Goal: Use online tool/utility

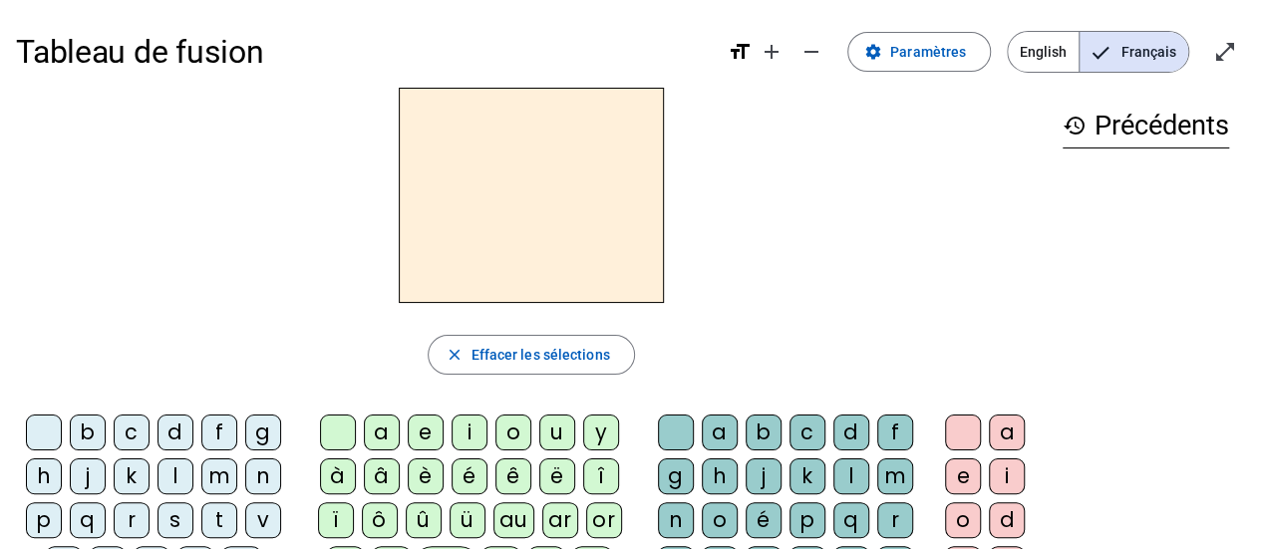
click at [180, 472] on div "l" at bounding box center [176, 477] width 36 height 36
click at [391, 430] on div "a" at bounding box center [382, 433] width 36 height 36
click at [209, 523] on div "t" at bounding box center [219, 521] width 36 height 36
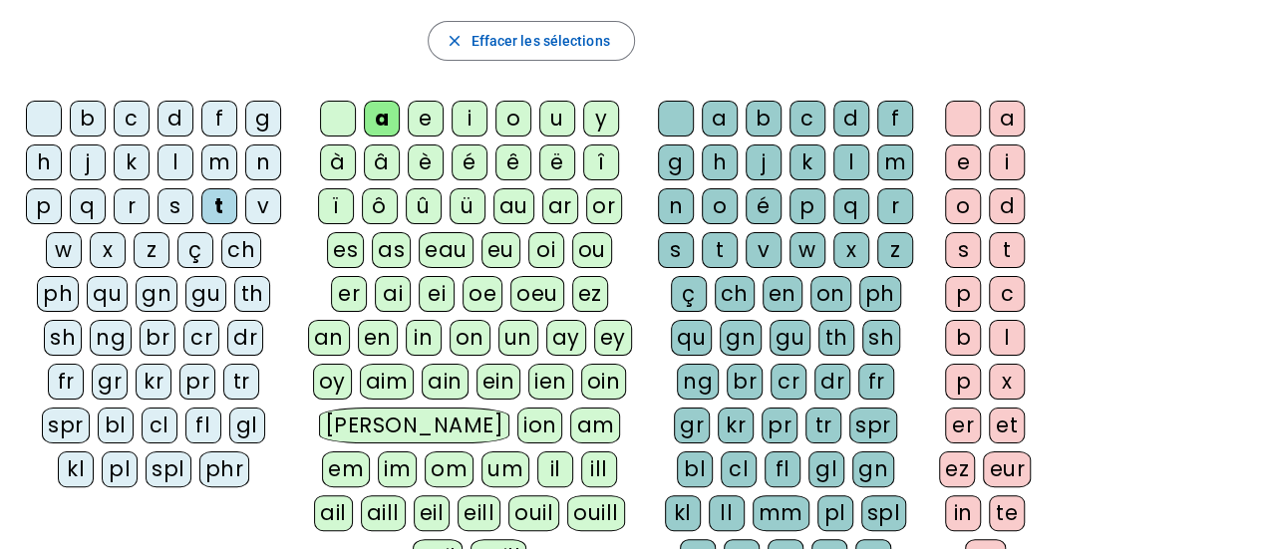
scroll to position [315, 0]
click at [895, 216] on div "r" at bounding box center [896, 205] width 36 height 36
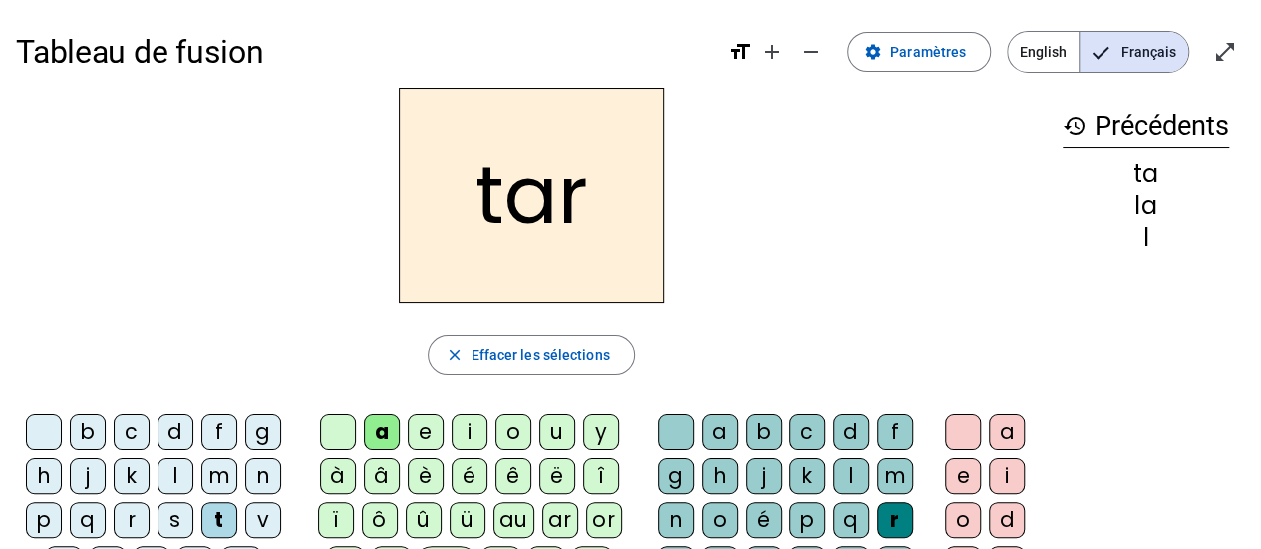
scroll to position [1, 0]
click at [130, 424] on div "c" at bounding box center [132, 432] width 36 height 36
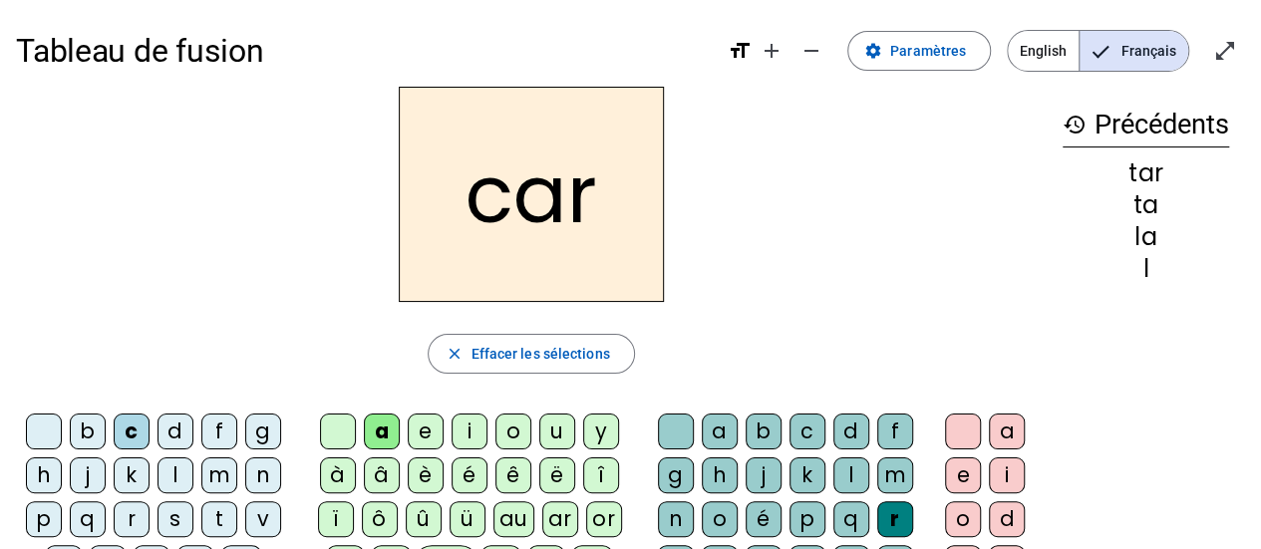
click at [90, 432] on div "b" at bounding box center [88, 432] width 36 height 36
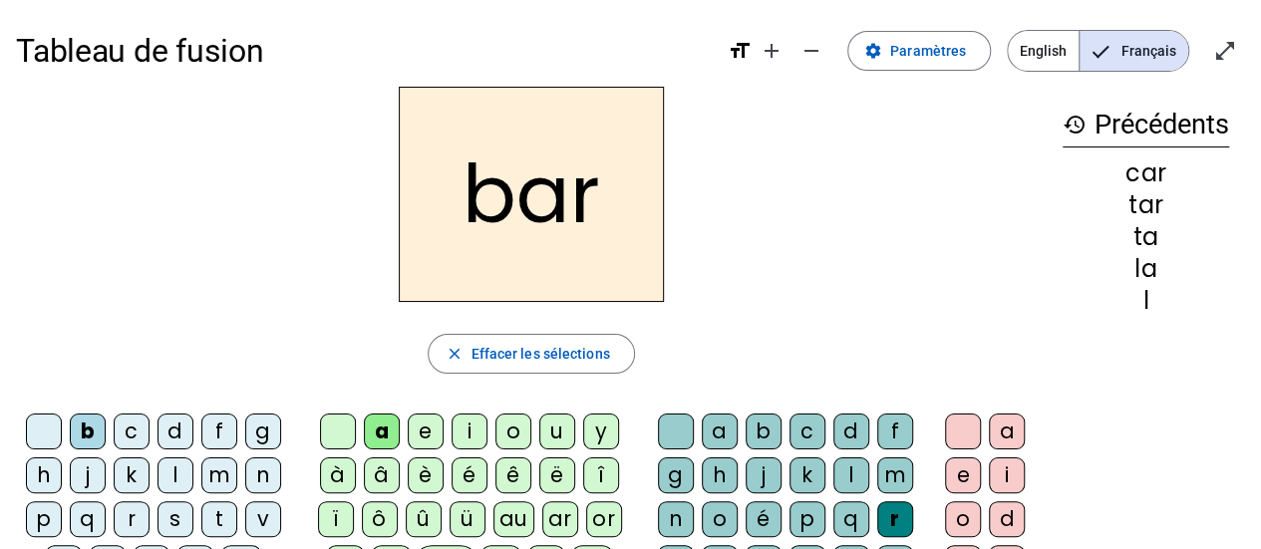
scroll to position [56, 0]
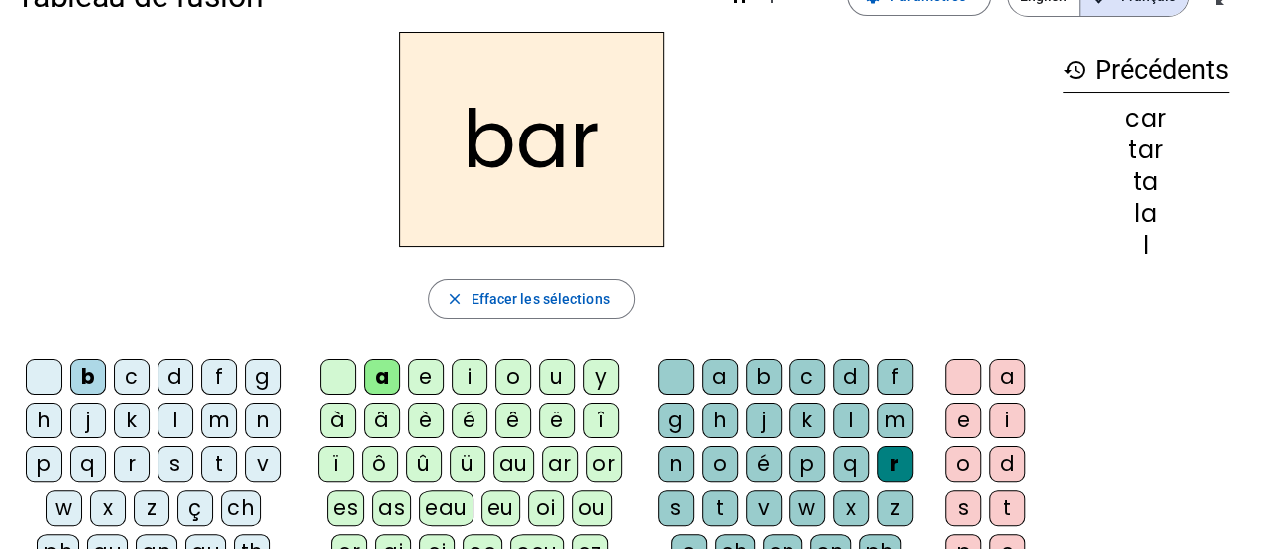
click at [44, 457] on div "p" at bounding box center [44, 465] width 36 height 36
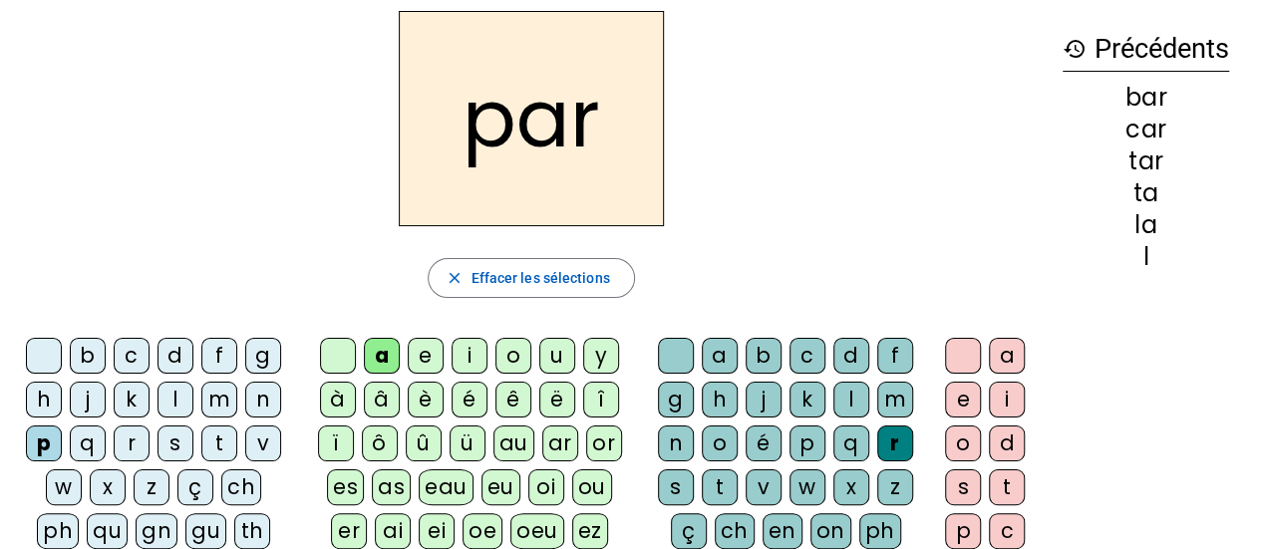
scroll to position [78, 0]
click at [568, 352] on div "u" at bounding box center [557, 355] width 36 height 36
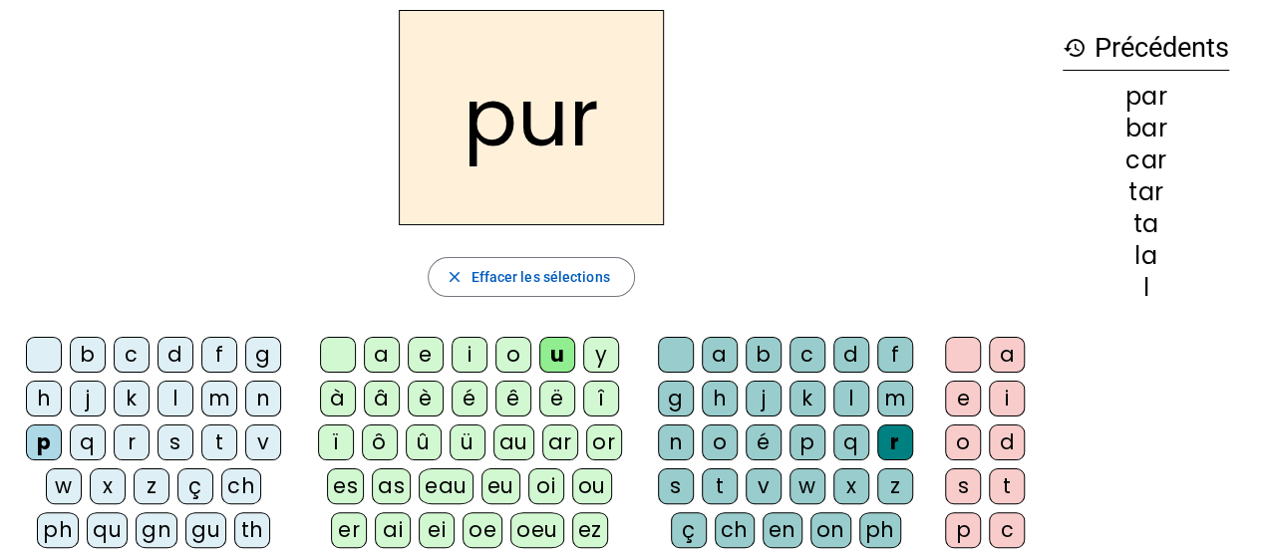
click at [164, 358] on div "d" at bounding box center [176, 355] width 36 height 36
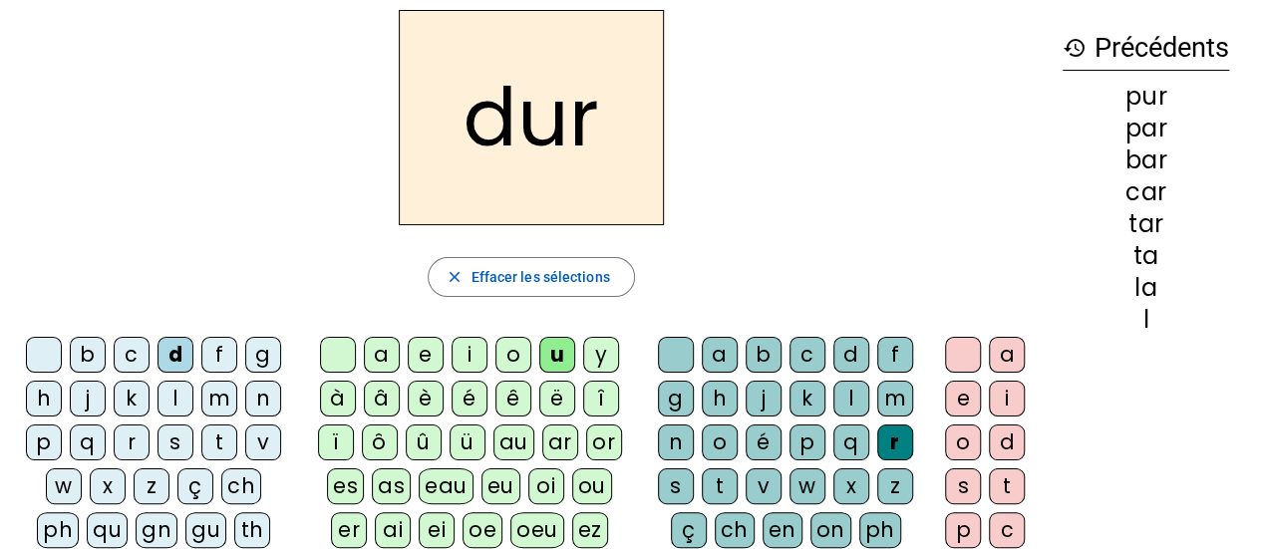
click at [178, 441] on div "s" at bounding box center [176, 443] width 36 height 36
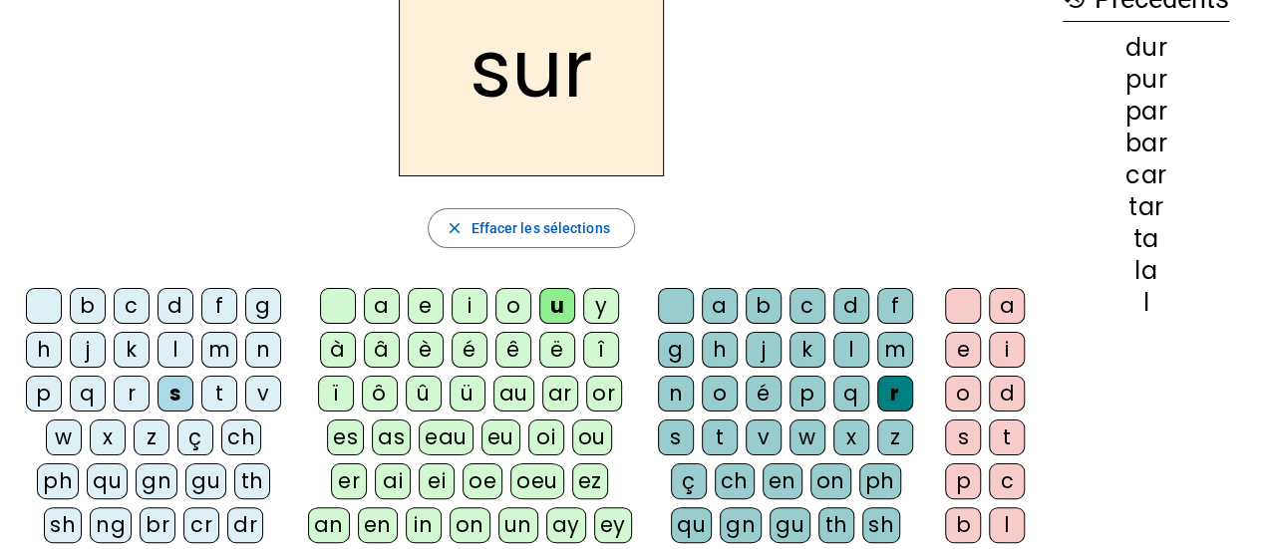
scroll to position [126, 0]
click at [896, 390] on div "r" at bounding box center [896, 395] width 36 height 36
click at [890, 394] on div "r" at bounding box center [896, 395] width 36 height 36
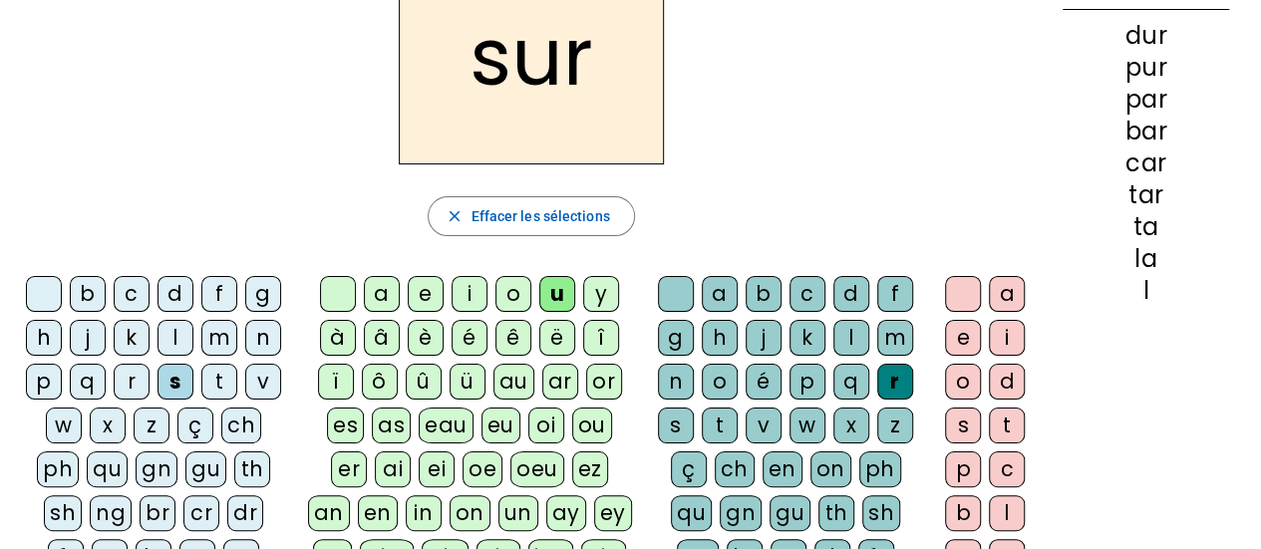
scroll to position [140, 0]
click at [516, 207] on span "Effacer les sélections" at bounding box center [540, 215] width 139 height 24
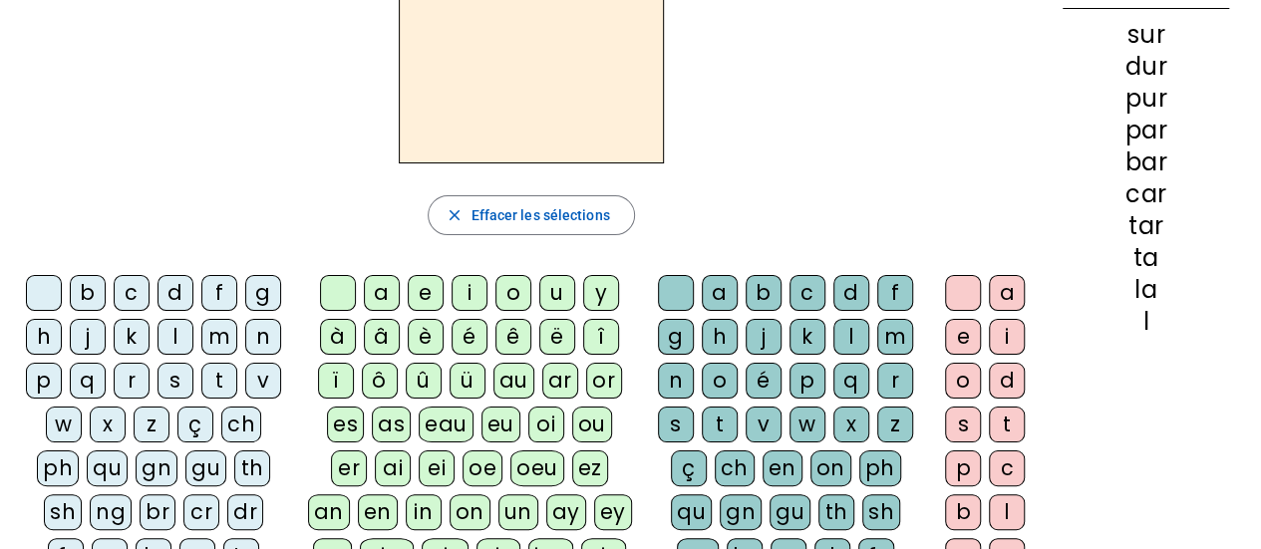
click at [179, 390] on div "s" at bounding box center [176, 381] width 36 height 36
click at [547, 297] on div "u" at bounding box center [557, 293] width 36 height 36
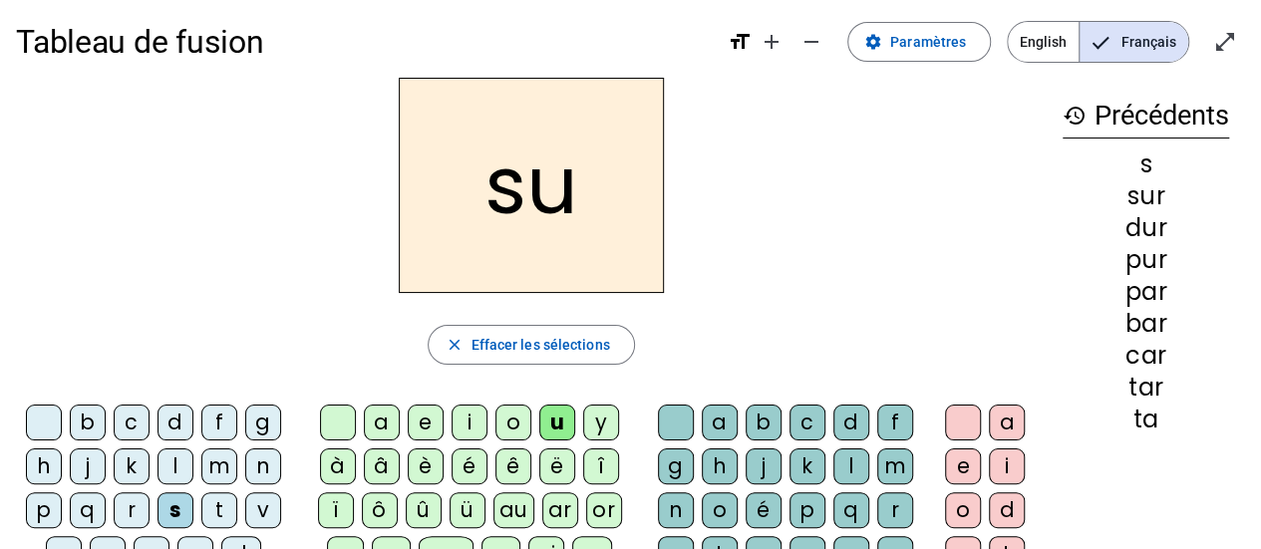
scroll to position [0, 0]
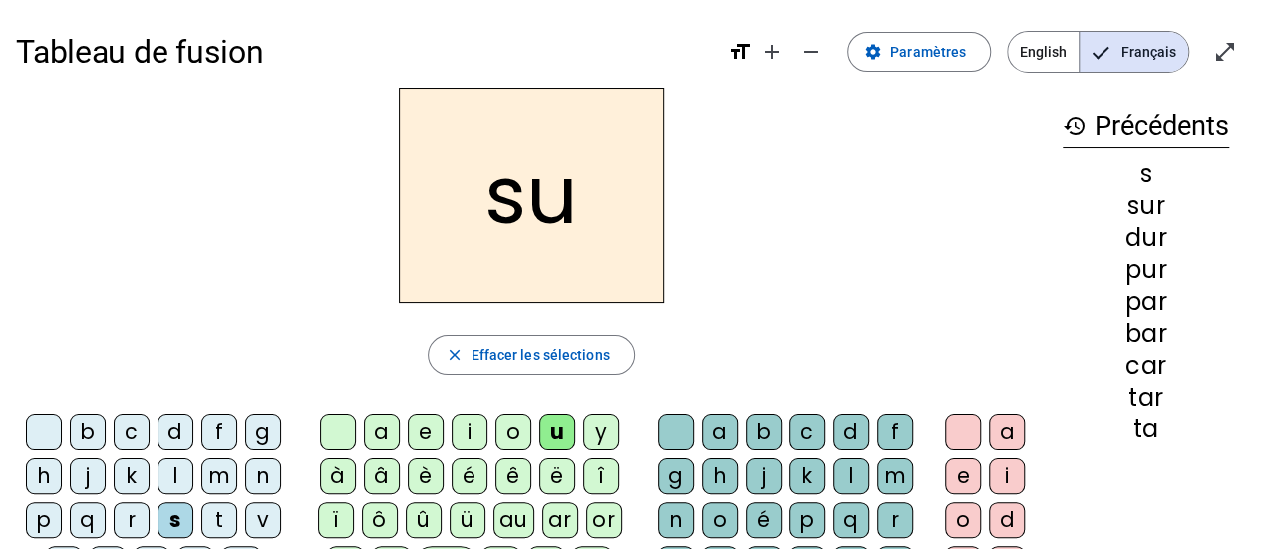
click at [379, 422] on div "a" at bounding box center [382, 433] width 36 height 36
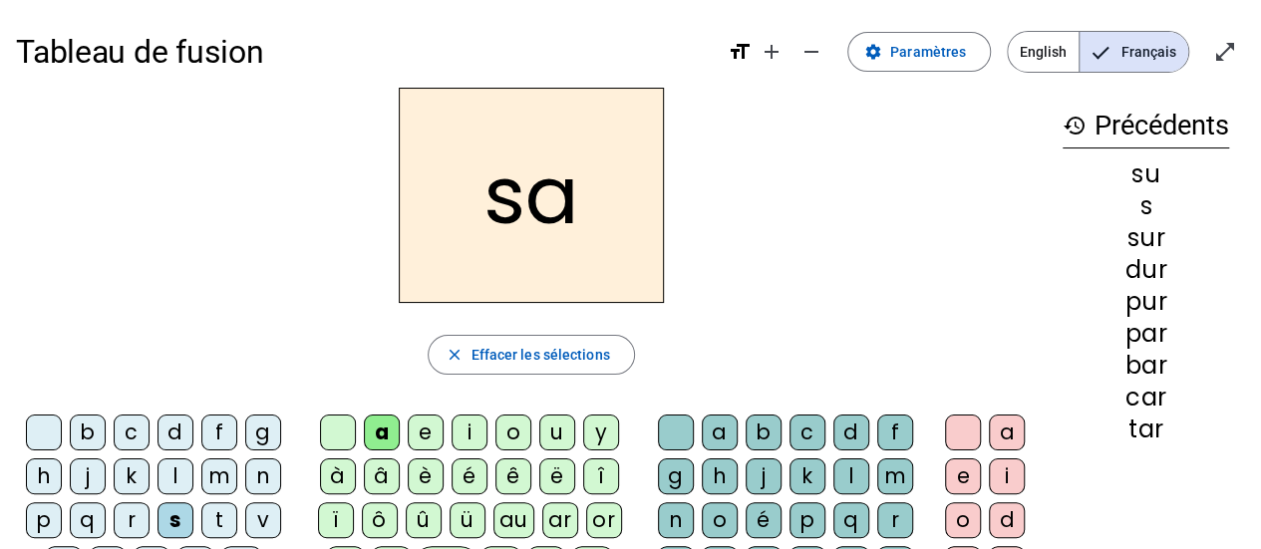
click at [469, 438] on div "i" at bounding box center [470, 433] width 36 height 36
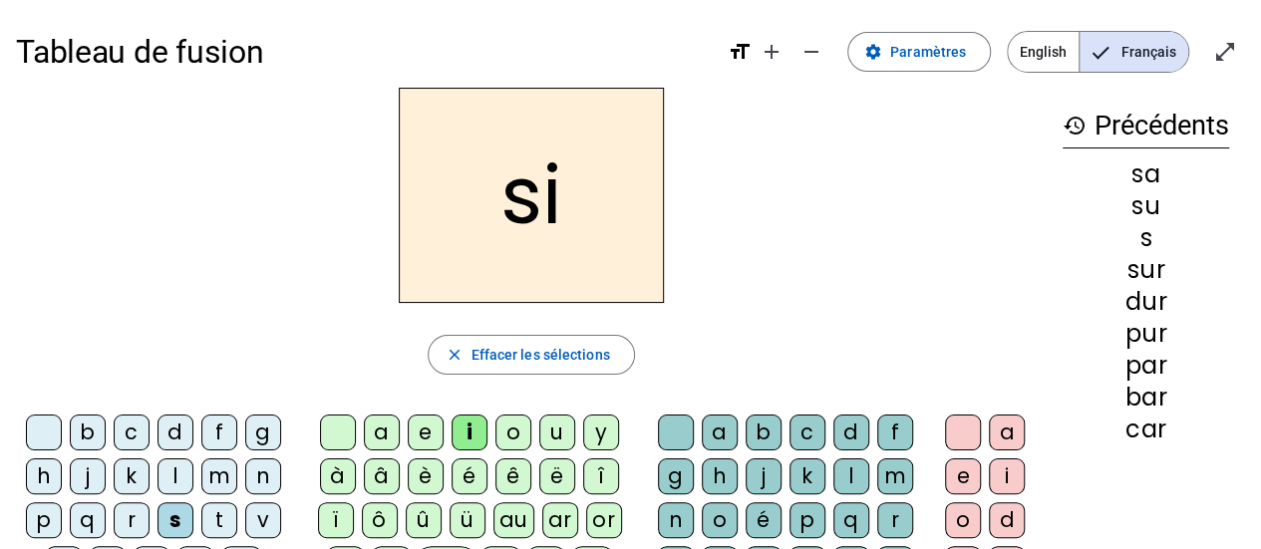
click at [852, 478] on div "l" at bounding box center [852, 477] width 36 height 36
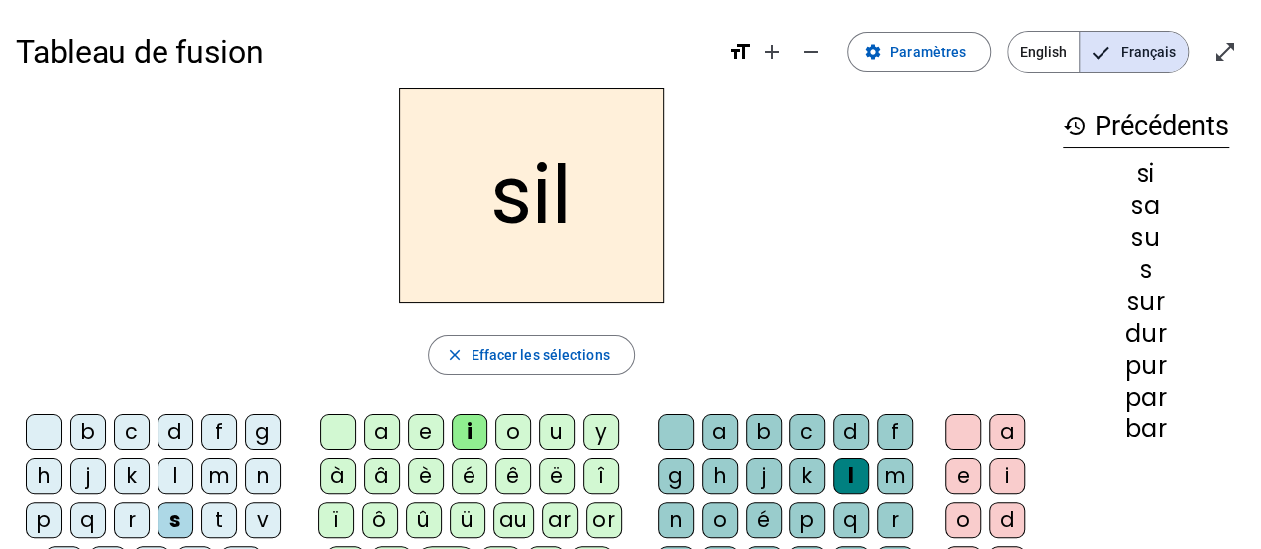
click at [222, 475] on div "m" at bounding box center [219, 477] width 36 height 36
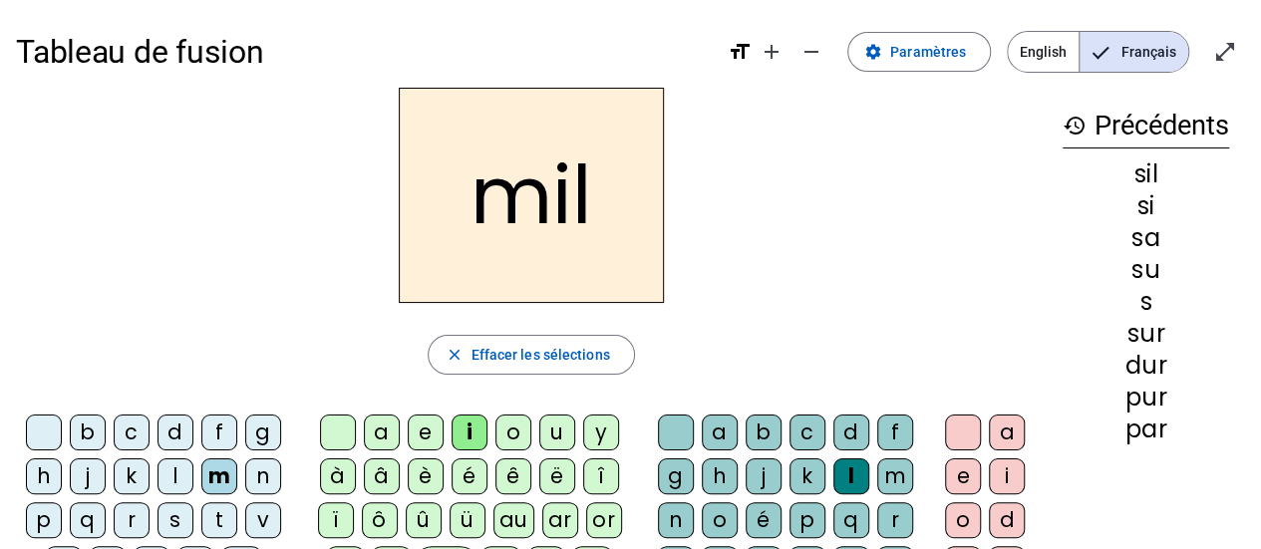
click at [117, 432] on div "c" at bounding box center [132, 433] width 36 height 36
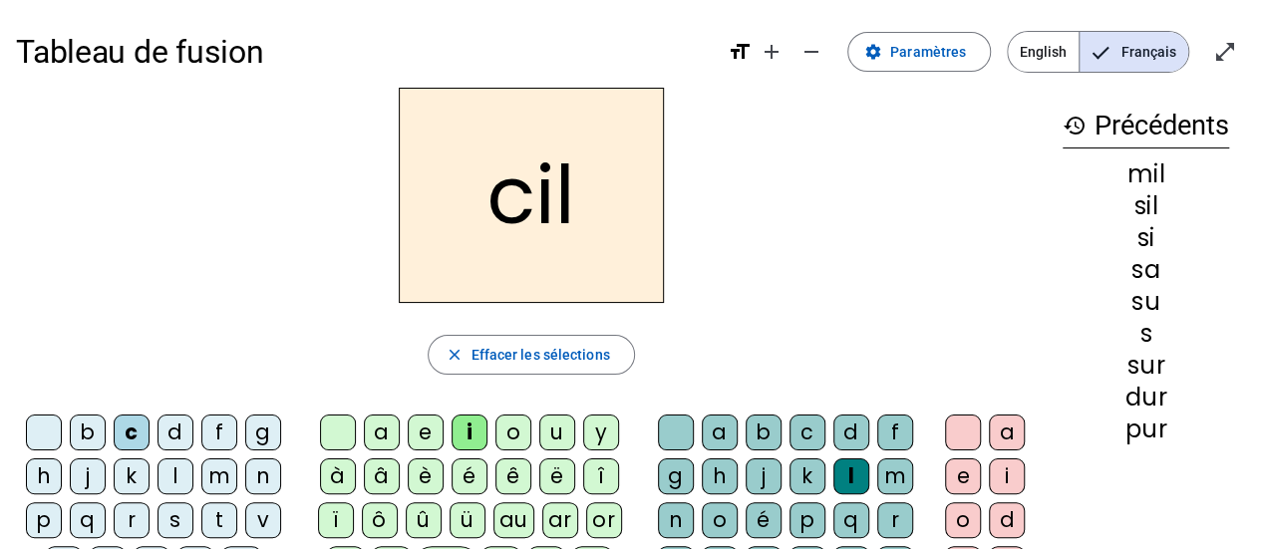
click at [178, 527] on div "s" at bounding box center [176, 521] width 36 height 36
